Goal: Share content

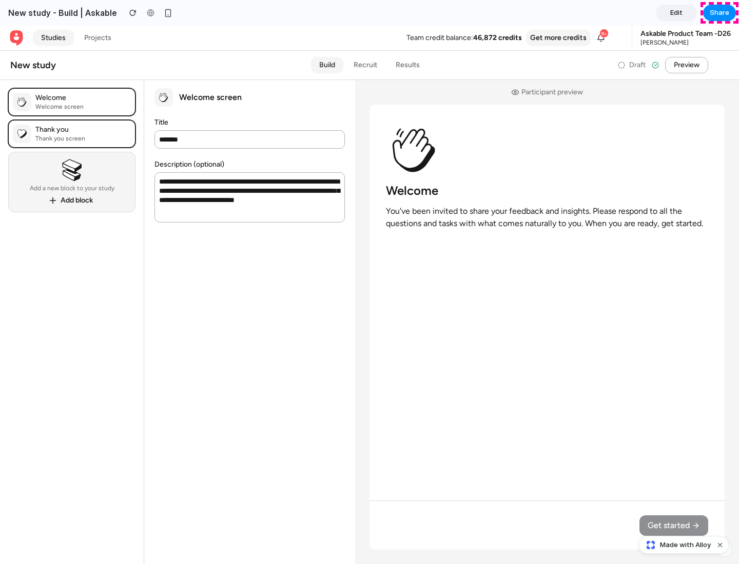
click at [719, 13] on span "Share" at bounding box center [718, 13] width 19 height 10
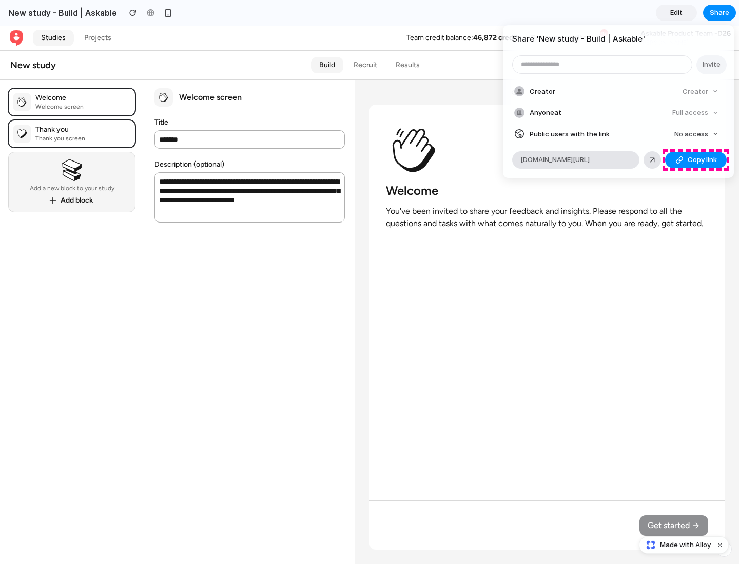
click at [696, 160] on span "Copy link" at bounding box center [701, 160] width 29 height 10
click at [685, 545] on div "Share ' New study - Build | Askable ' Invite Creator Creator Anyone at Full acc…" at bounding box center [369, 282] width 739 height 564
